Goal: Find specific page/section: Find specific page/section

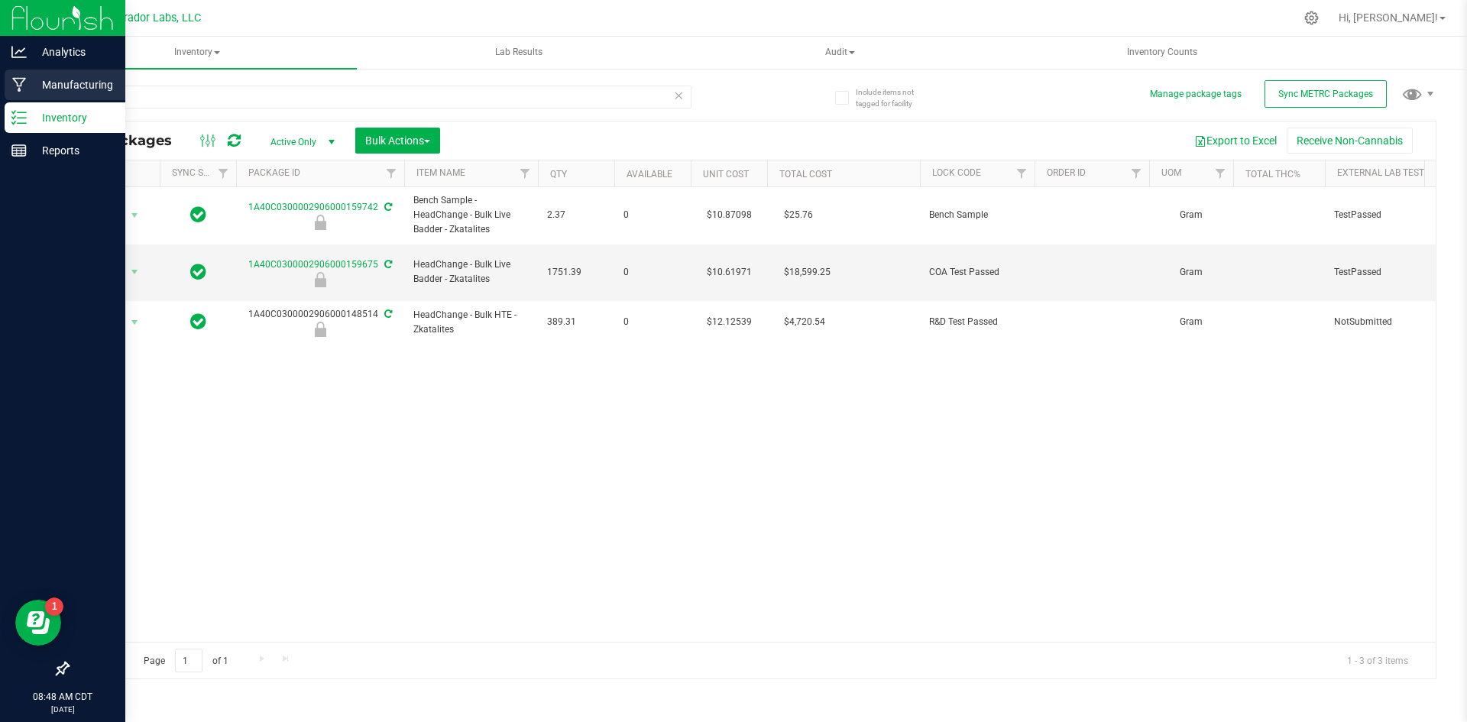
click at [49, 80] on p "Manufacturing" at bounding box center [73, 85] width 92 height 18
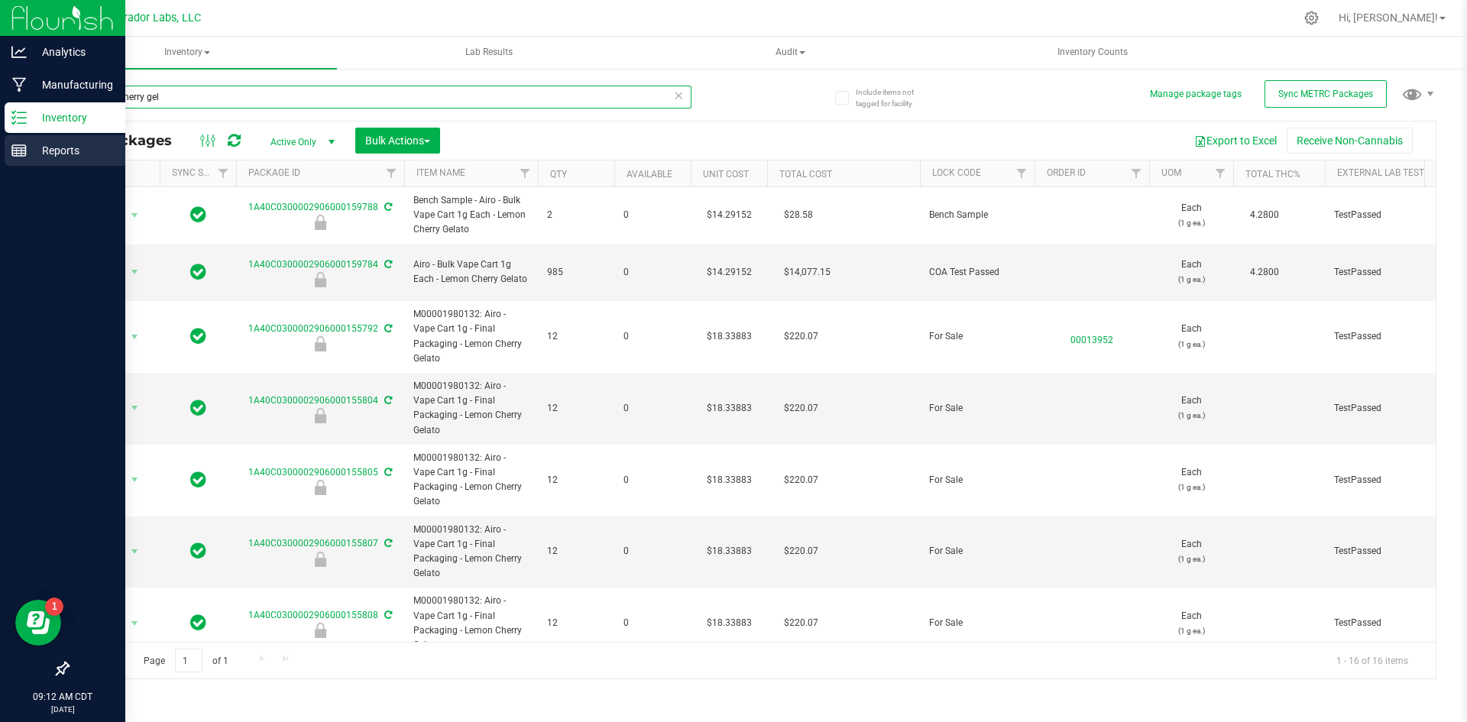
drag, startPoint x: 168, startPoint y: 106, endPoint x: 0, endPoint y: 152, distance: 174.2
click at [0, 152] on div "Analytics Manufacturing Inventory Reports 09:12 AM CDT 08/20/2025 08/20 Curador…" at bounding box center [733, 361] width 1467 height 722
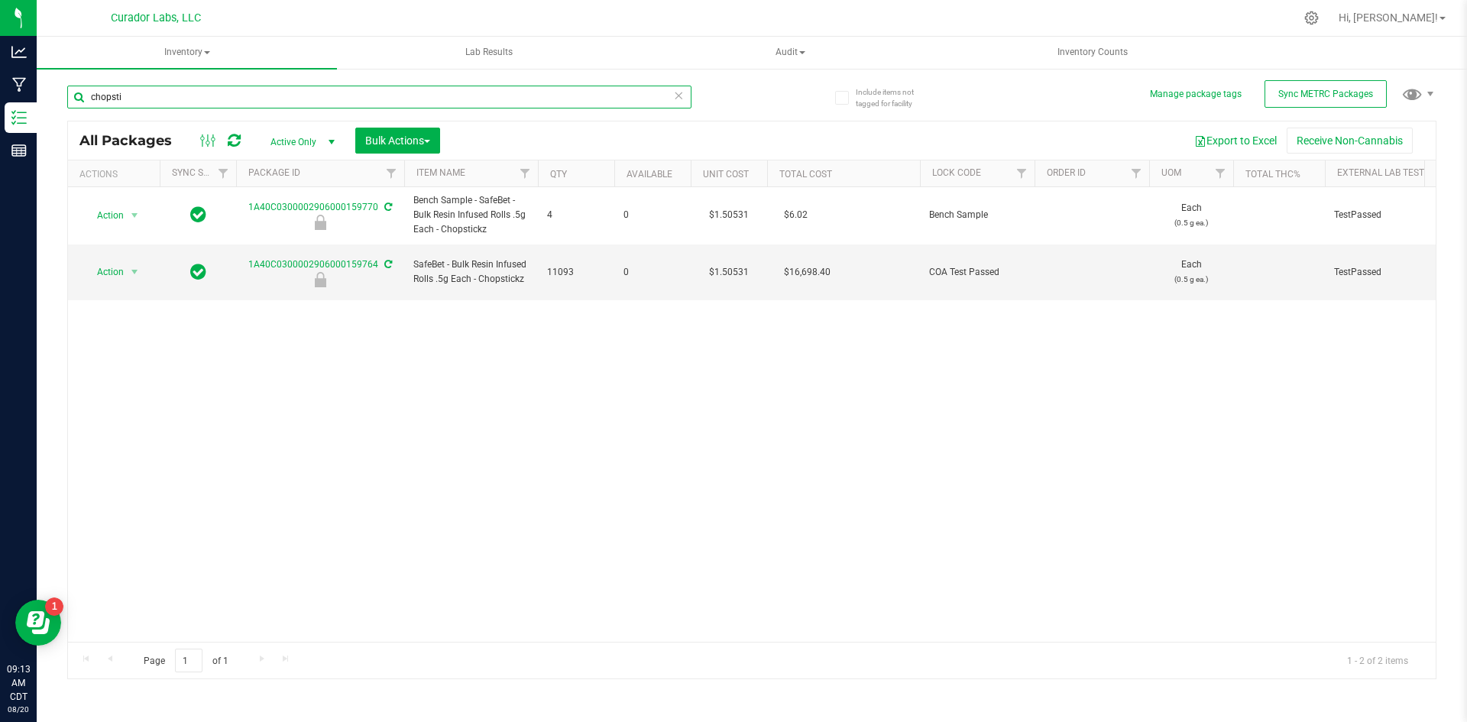
type input "chopsti"
